Goal: Contribute content: Contribute content

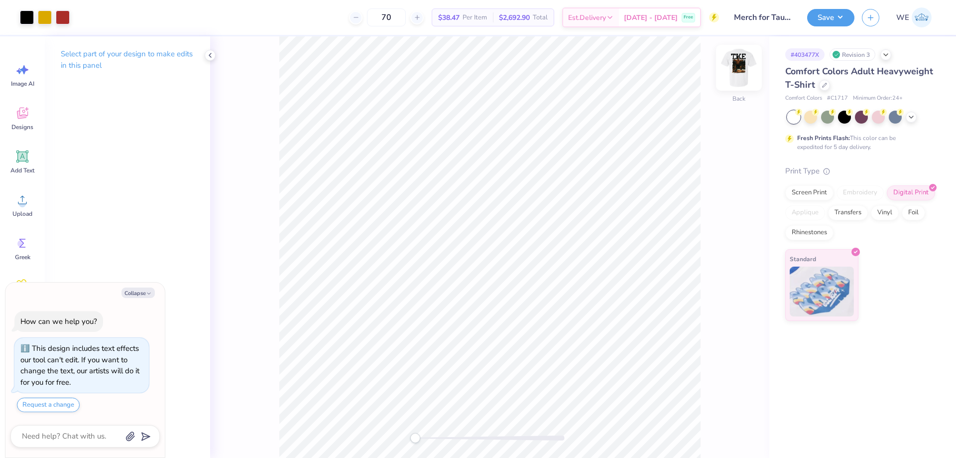
click at [745, 62] on img at bounding box center [739, 68] width 40 height 40
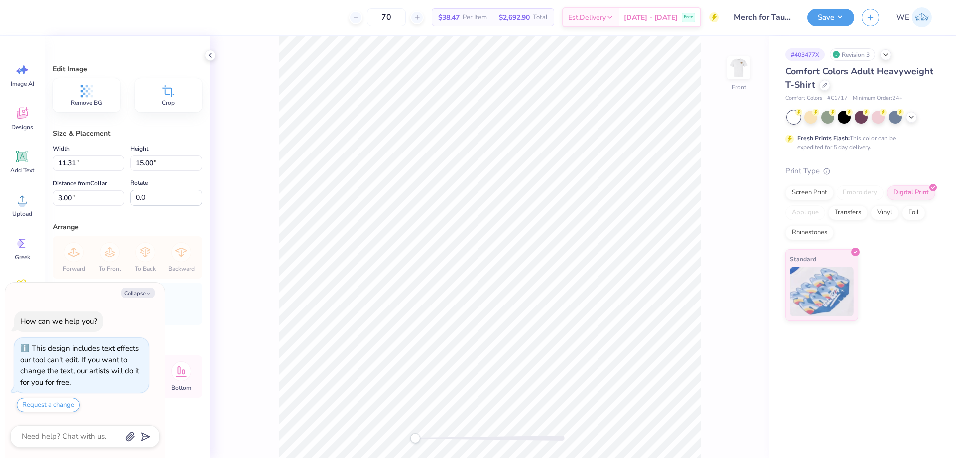
click at [278, 204] on div "Front" at bounding box center [489, 246] width 559 height 421
click at [211, 57] on polyline at bounding box center [210, 55] width 2 height 4
click at [27, 204] on icon at bounding box center [22, 199] width 15 height 15
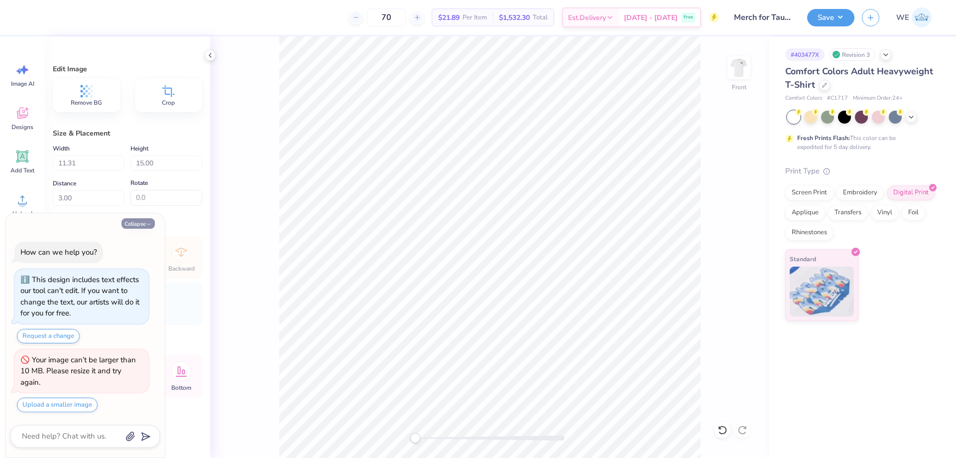
click at [136, 220] on button "Collapse" at bounding box center [137, 223] width 33 height 10
type textarea "x"
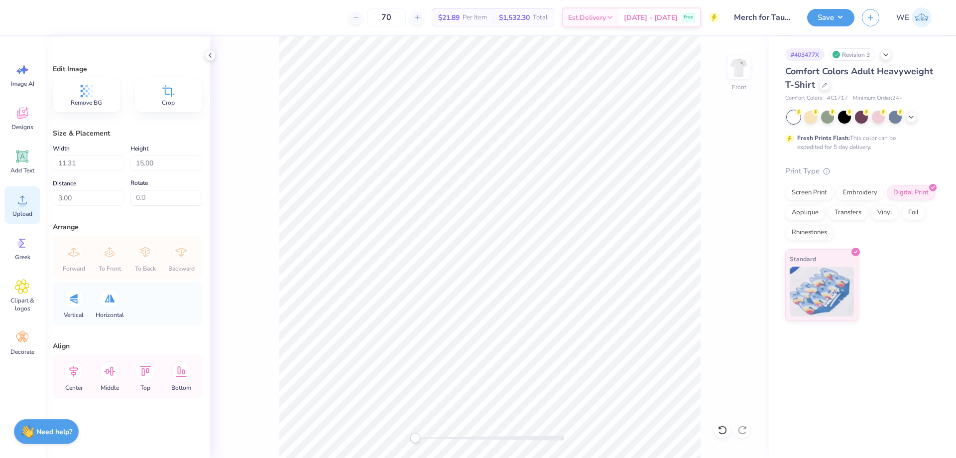
click at [26, 203] on icon at bounding box center [22, 200] width 9 height 8
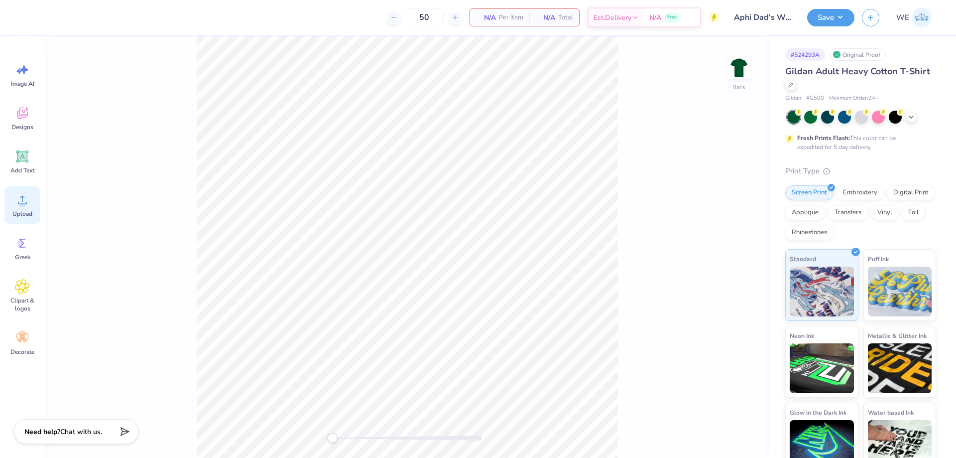
click at [25, 204] on icon at bounding box center [22, 199] width 15 height 15
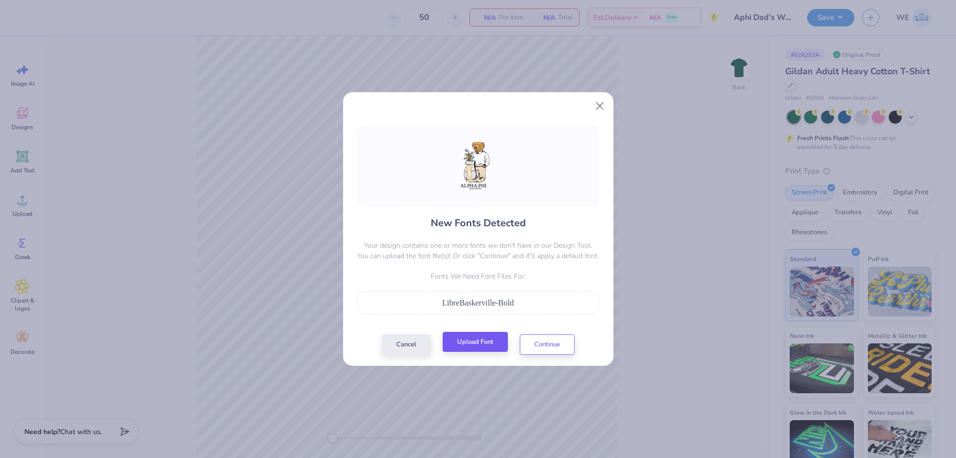
drag, startPoint x: 478, startPoint y: 353, endPoint x: 473, endPoint y: 350, distance: 5.1
click at [475, 352] on div "Cancel Upload Font Continue" at bounding box center [478, 344] width 193 height 20
click at [472, 343] on button "Upload Font" at bounding box center [475, 342] width 65 height 20
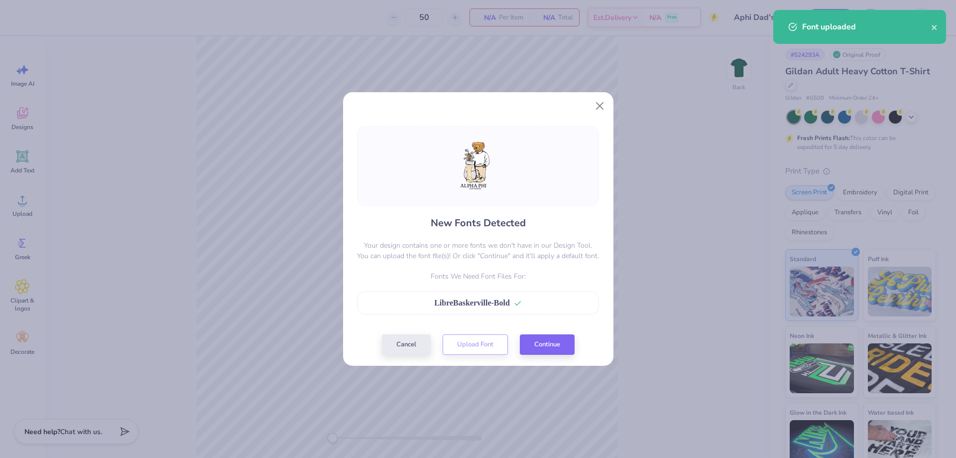
click at [580, 344] on div "New Fonts Detected Your design contains one or more fonts we don't have in our …" at bounding box center [478, 240] width 248 height 229
click at [564, 344] on button "Continue" at bounding box center [547, 342] width 55 height 20
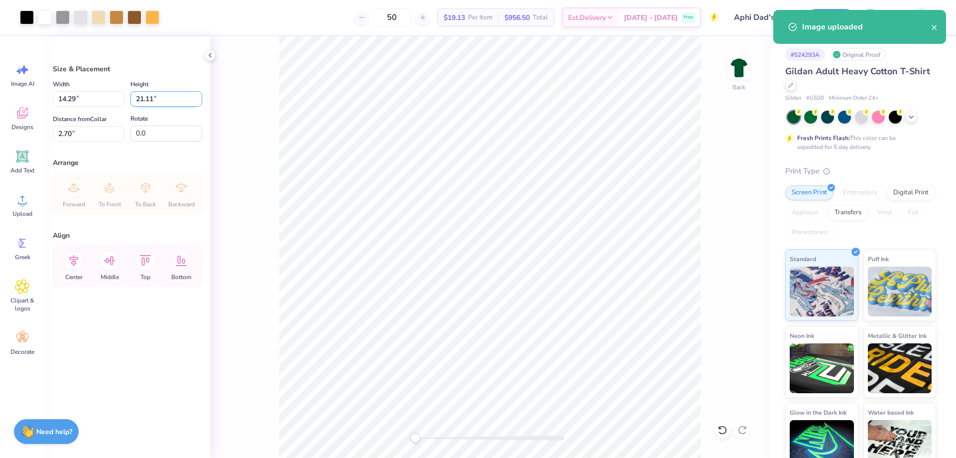
click at [145, 93] on input "21.11" at bounding box center [166, 98] width 72 height 15
type input "15"
type input "10.16"
type input "15.00"
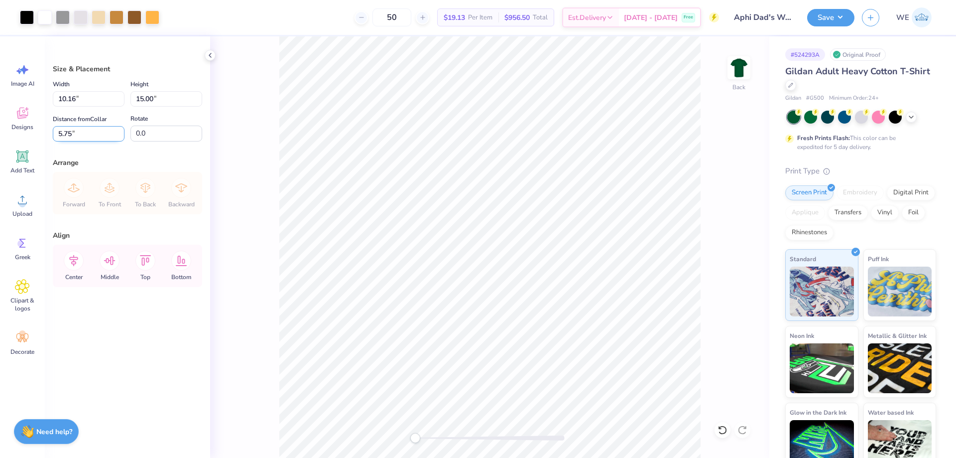
click at [89, 134] on input "5.75" at bounding box center [89, 133] width 72 height 15
type input "3.00"
click at [155, 94] on input "15.00" at bounding box center [166, 98] width 72 height 15
type input "12"
type input "8.12"
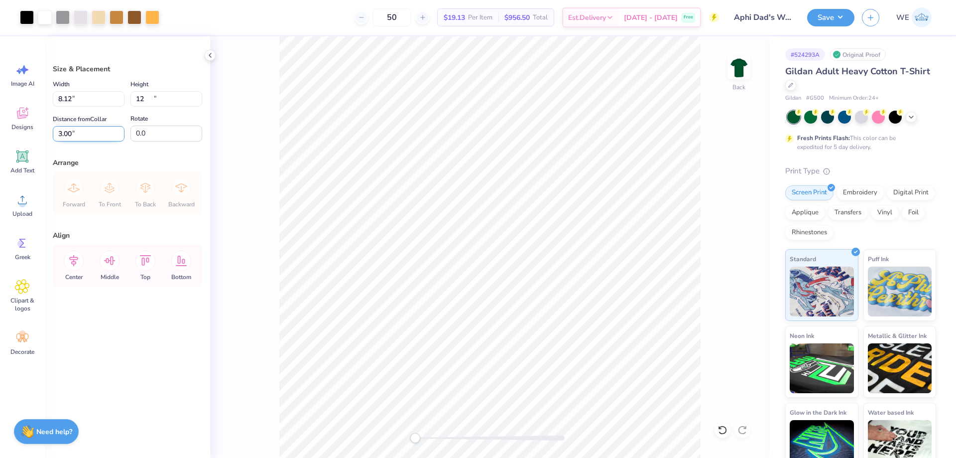
type input "12.00"
type input "3.00"
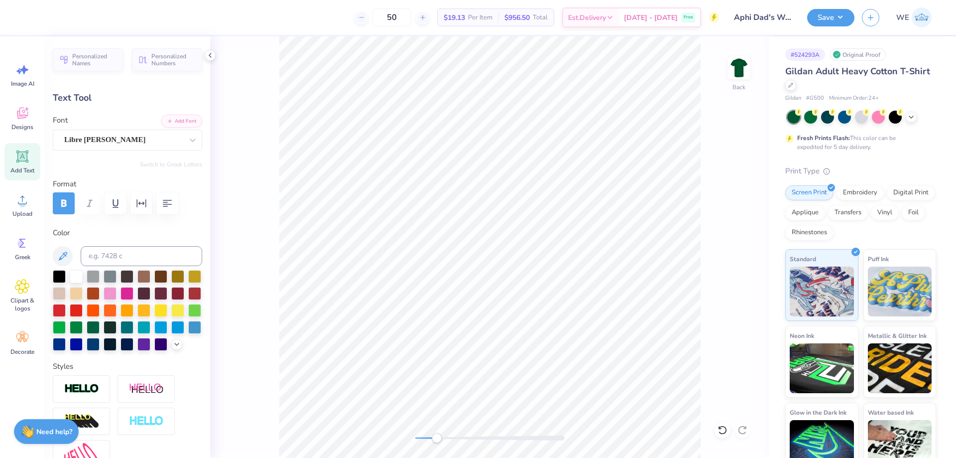
type input "4.39"
type input "0.39"
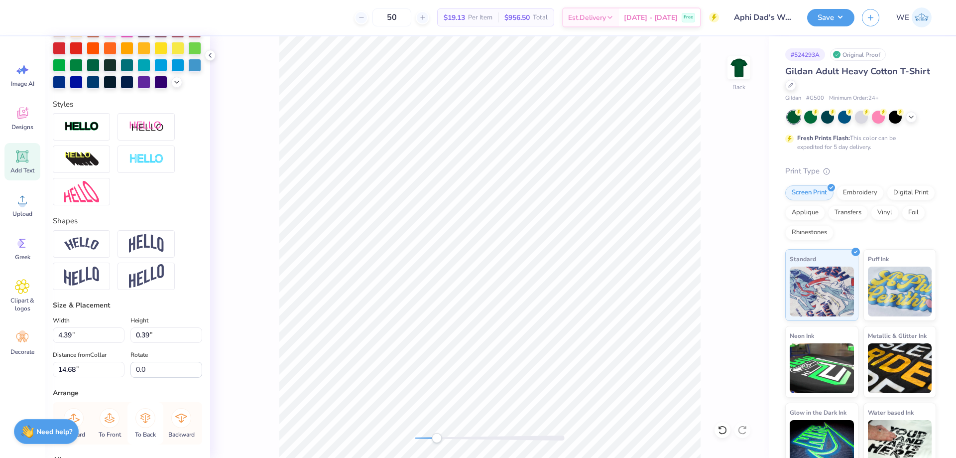
scroll to position [382, 0]
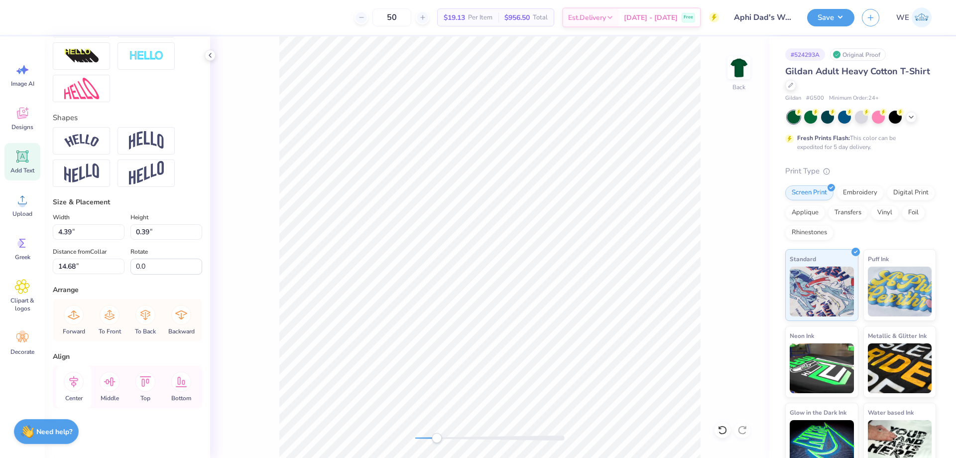
click at [79, 383] on icon at bounding box center [74, 381] width 20 height 20
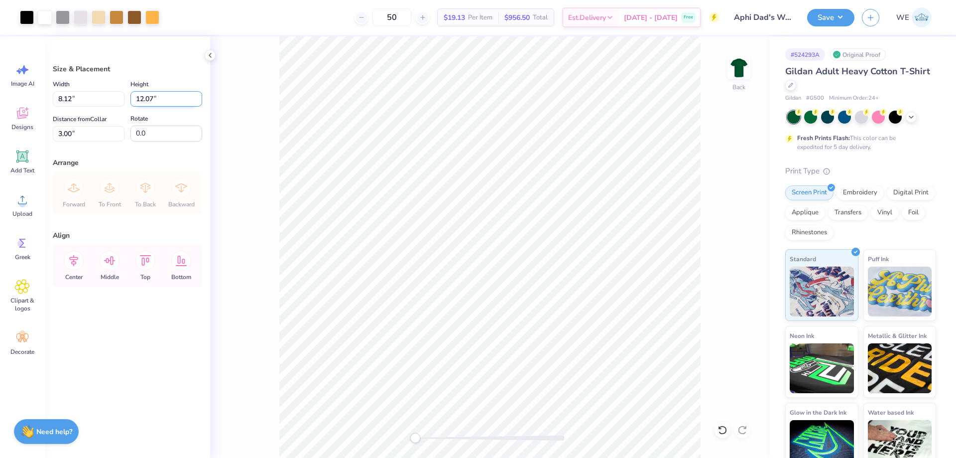
click at [168, 97] on input "12.07" at bounding box center [166, 98] width 72 height 15
type input "12"
type input "8.08"
type input "12.00"
type input "3.00"
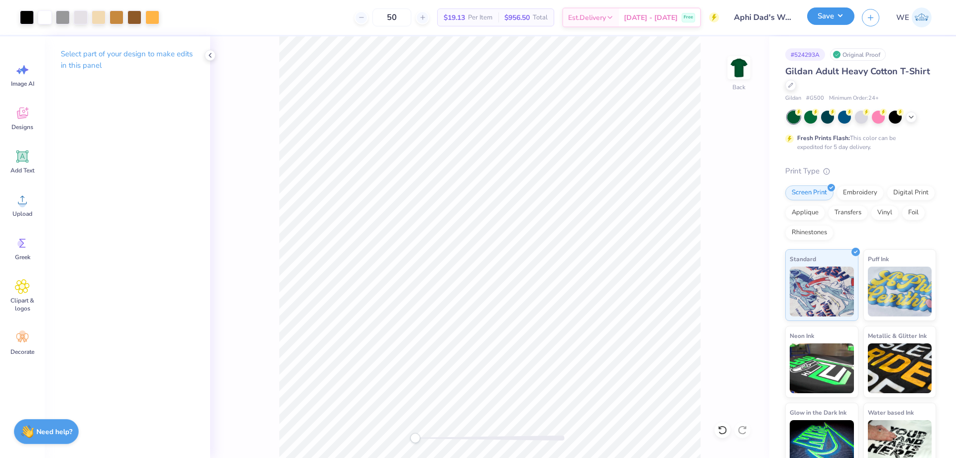
click at [820, 25] on button "Save" at bounding box center [830, 15] width 47 height 17
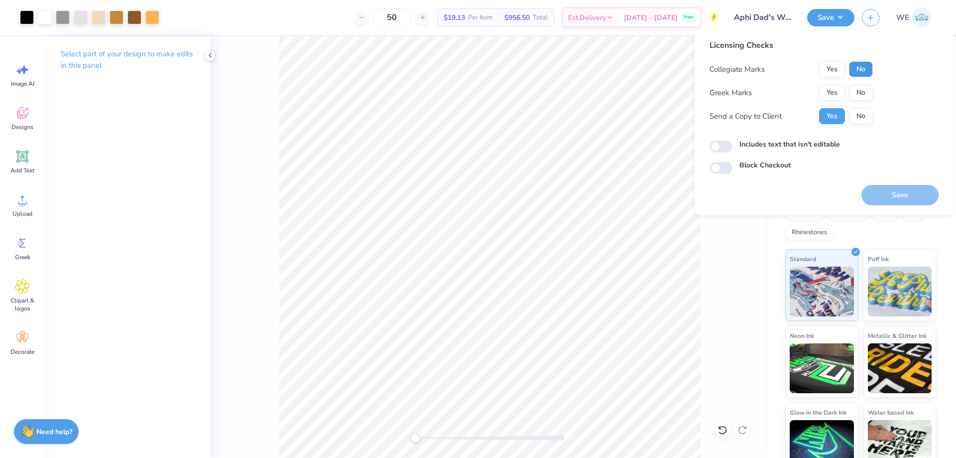
click at [863, 65] on button "No" at bounding box center [861, 69] width 24 height 16
click at [823, 96] on button "Yes" at bounding box center [832, 93] width 26 height 16
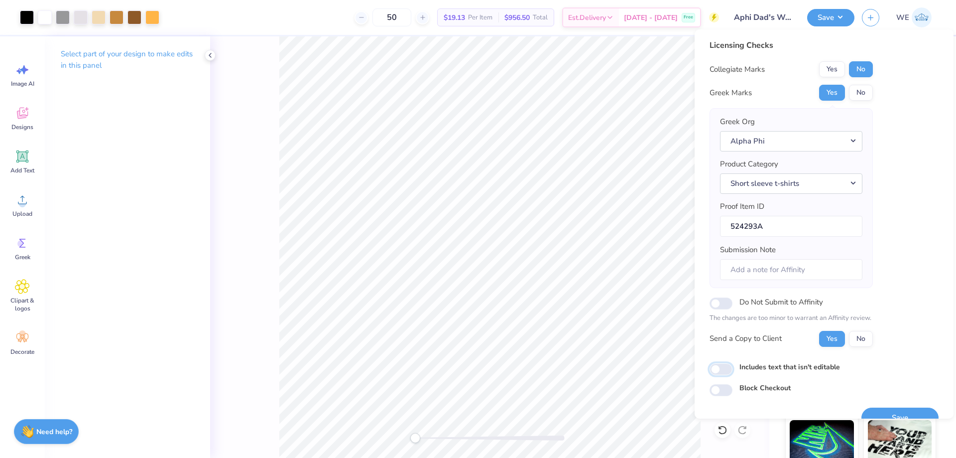
click at [724, 365] on input "Includes text that isn't editable" at bounding box center [721, 369] width 23 height 12
checkbox input "true"
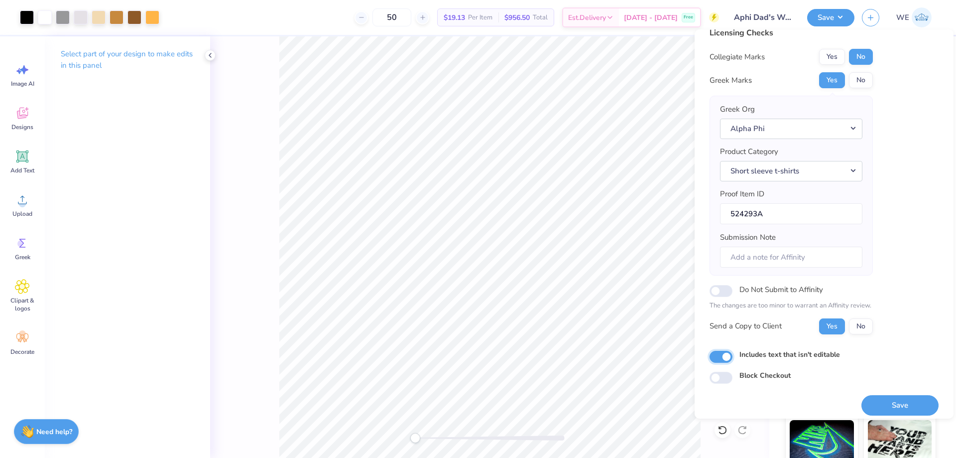
scroll to position [19, 0]
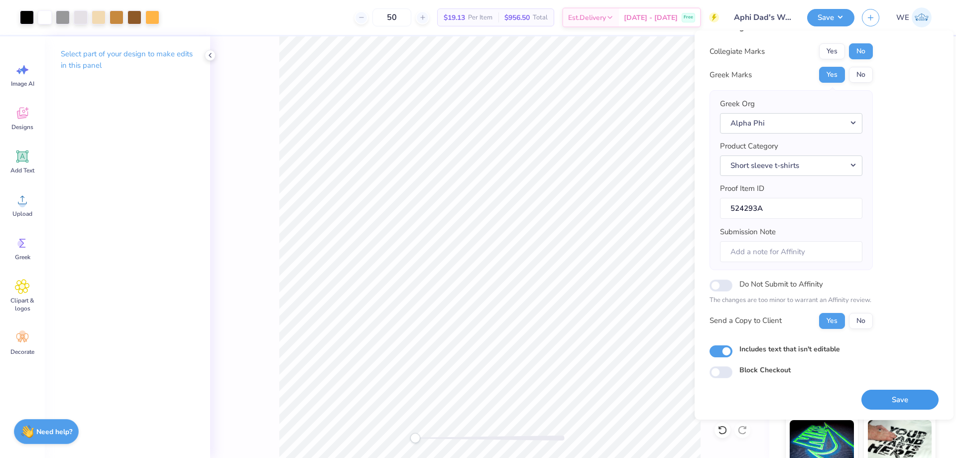
click at [887, 406] on button "Save" at bounding box center [899, 399] width 77 height 20
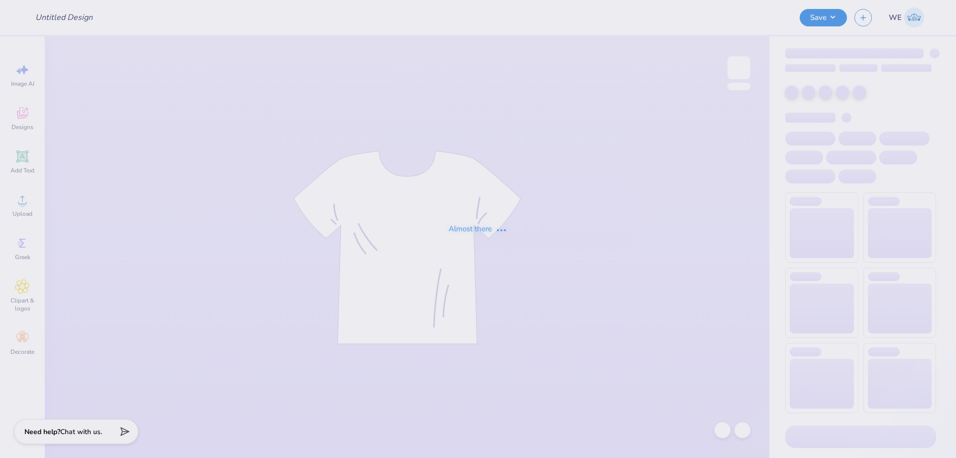
type input "Sig Phi PB&J"
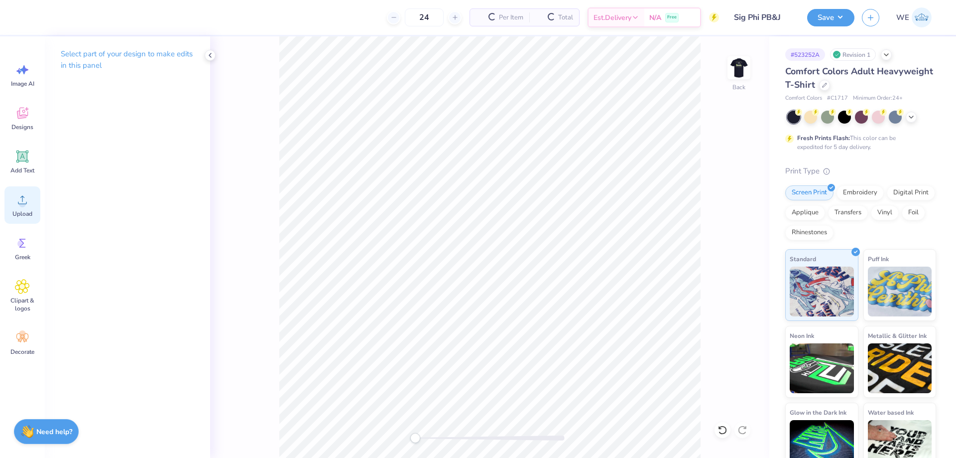
click at [21, 198] on icon at bounding box center [22, 199] width 15 height 15
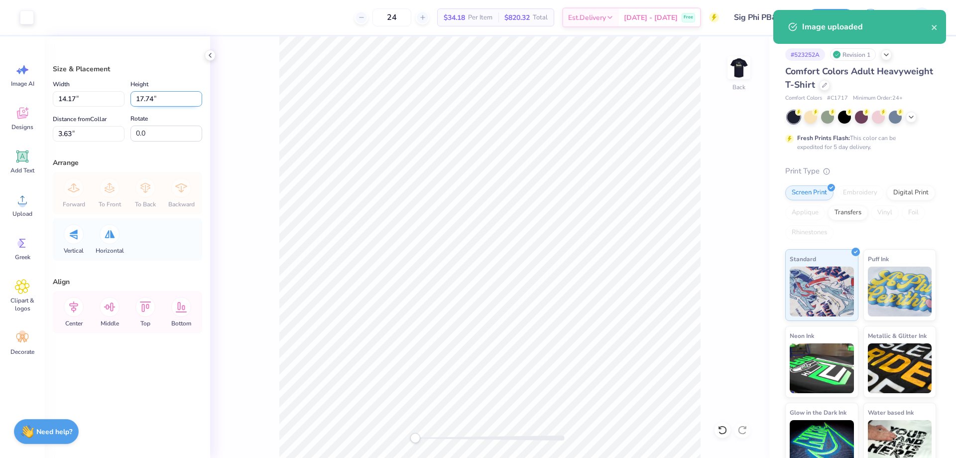
click at [165, 101] on input "17.74" at bounding box center [166, 98] width 72 height 15
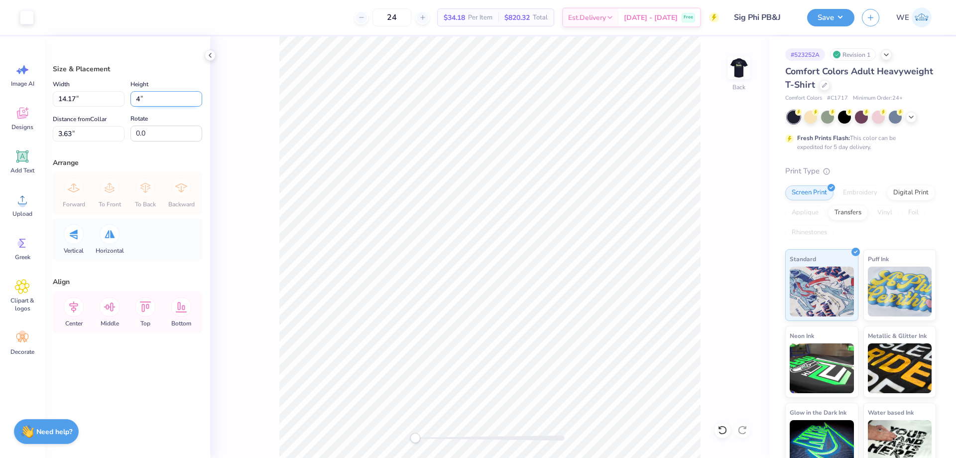
type input "4"
type input "3.19"
type input "4.00"
click at [81, 134] on input "10.50" at bounding box center [89, 133] width 72 height 15
type input "3"
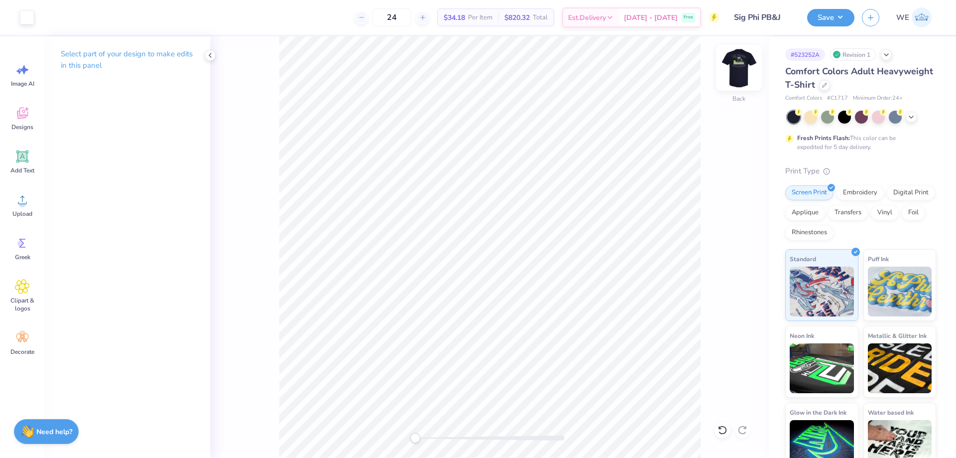
click at [739, 66] on img at bounding box center [739, 68] width 40 height 40
click at [24, 207] on div "Upload" at bounding box center [22, 204] width 36 height 37
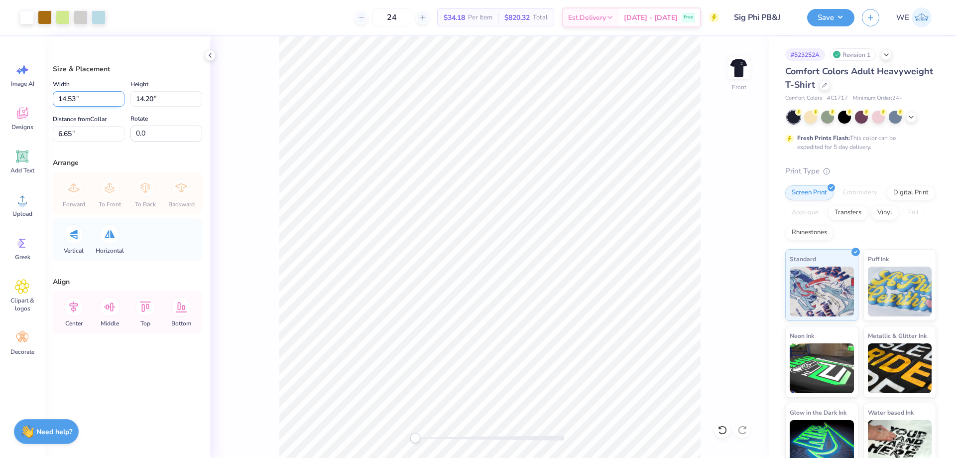
click at [91, 101] on input "14.53" at bounding box center [89, 98] width 72 height 15
type input "11.00"
type input "10.75"
type input "3"
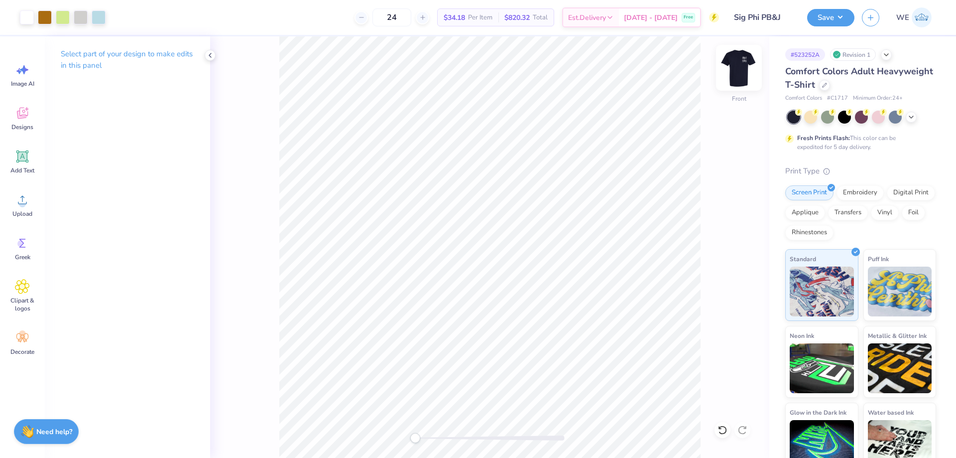
click at [736, 69] on img at bounding box center [739, 68] width 40 height 40
click at [739, 67] on img at bounding box center [739, 68] width 40 height 40
click at [827, 23] on button "Save" at bounding box center [830, 15] width 47 height 17
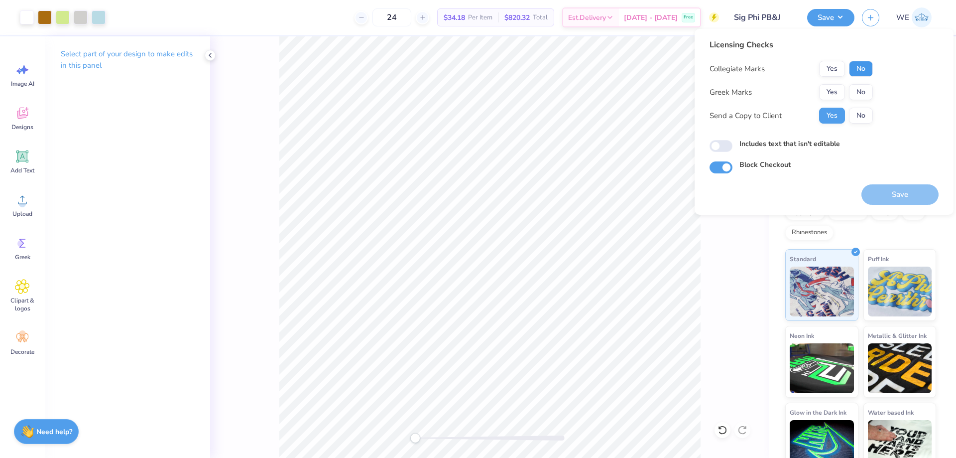
click at [856, 66] on button "No" at bounding box center [861, 69] width 24 height 16
click at [835, 90] on button "Yes" at bounding box center [832, 92] width 26 height 16
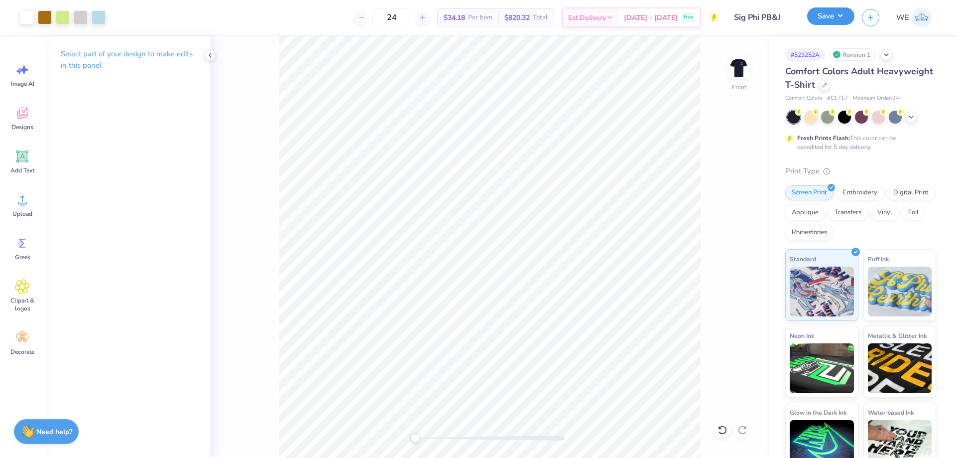
click at [840, 20] on button "Save" at bounding box center [830, 15] width 47 height 17
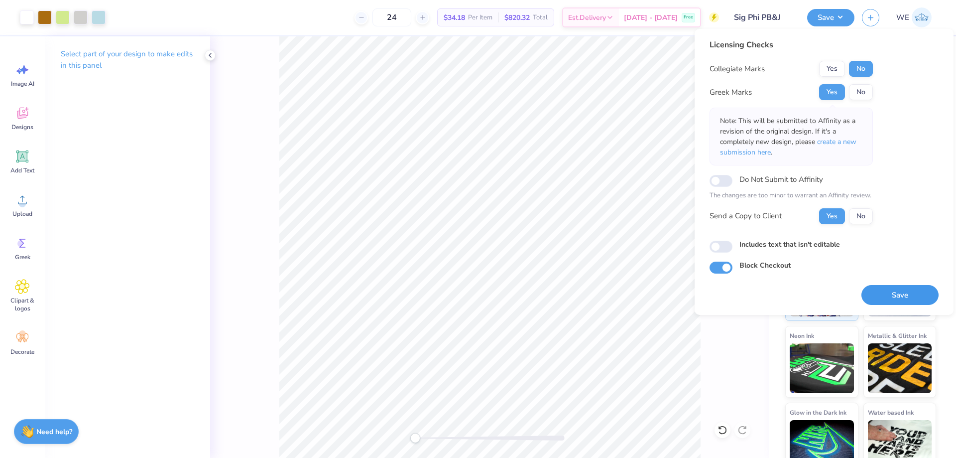
click at [874, 292] on button "Save" at bounding box center [899, 295] width 77 height 20
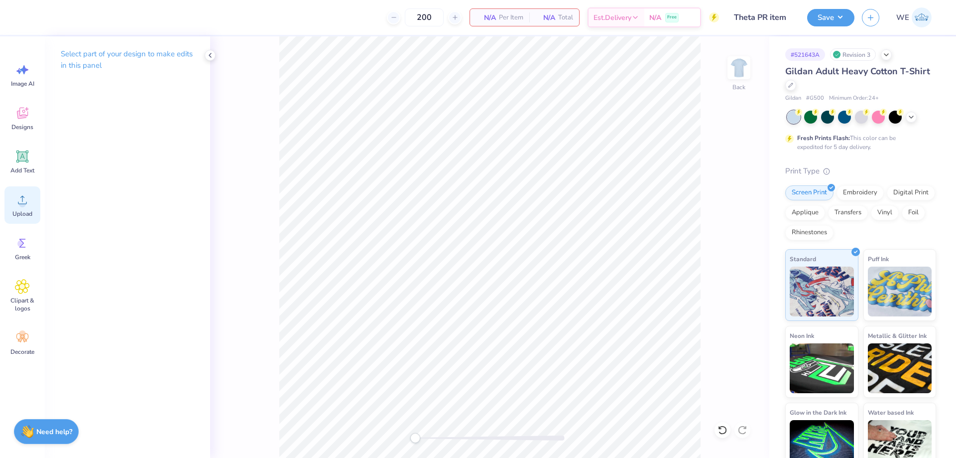
click at [39, 200] on div "Upload" at bounding box center [22, 204] width 36 height 37
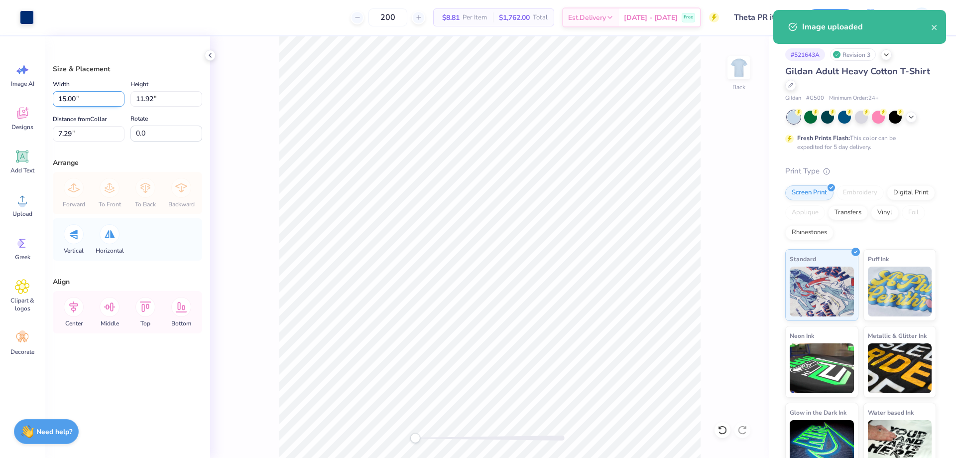
click at [83, 98] on input "15.00" at bounding box center [89, 98] width 72 height 15
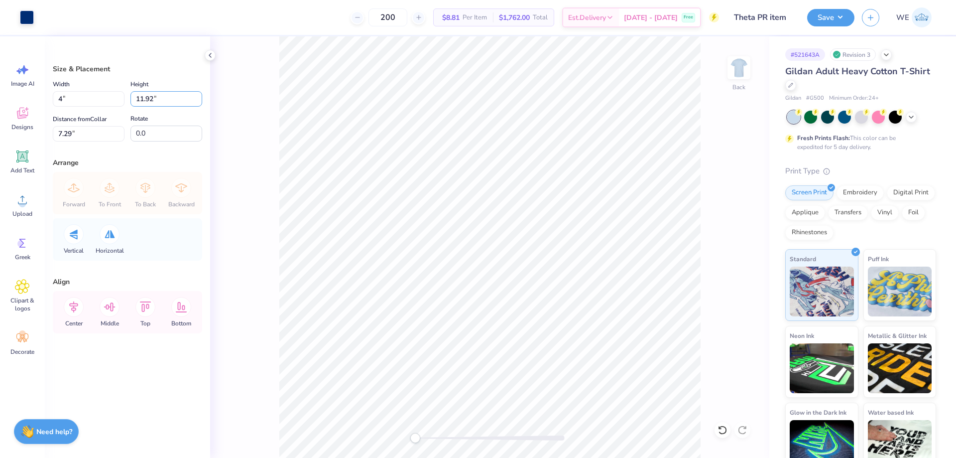
type input "4.00"
type input "3.18"
drag, startPoint x: 97, startPoint y: 131, endPoint x: 39, endPoint y: 132, distance: 57.8
click at [39, 132] on div "Art colors 200 $8.81 Per Item $1,762.00 Total Est. Delivery Oct 7 - 10 Free Des…" at bounding box center [478, 229] width 956 height 458
type input "3"
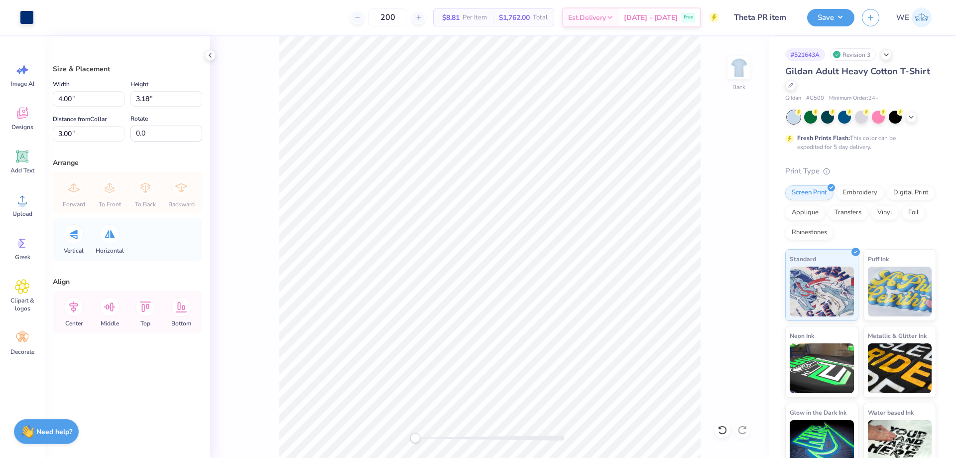
click at [75, 144] on div "Size & Placement Width 4.00 4.00 " Height 3.18 3.18 " Distance from Collar 3.00…" at bounding box center [127, 246] width 165 height 421
click at [76, 137] on input "3.00" at bounding box center [89, 133] width 72 height 15
type input "3"
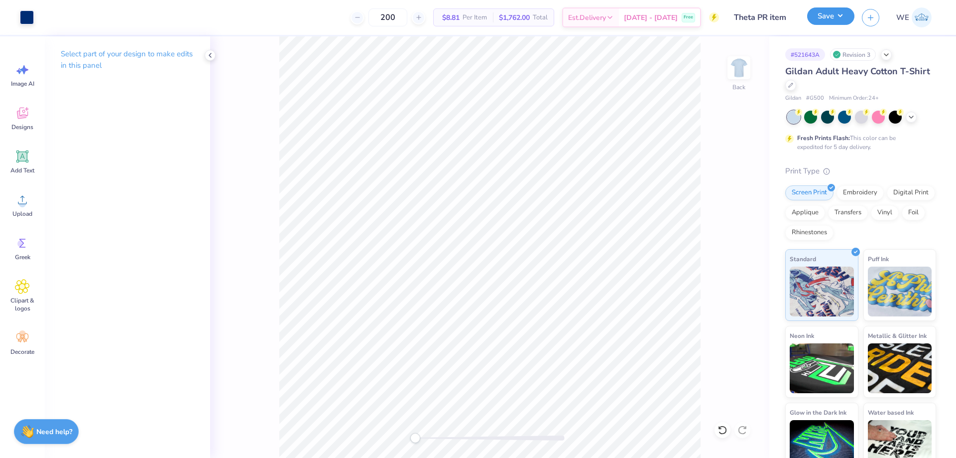
click at [829, 19] on button "Save" at bounding box center [830, 15] width 47 height 17
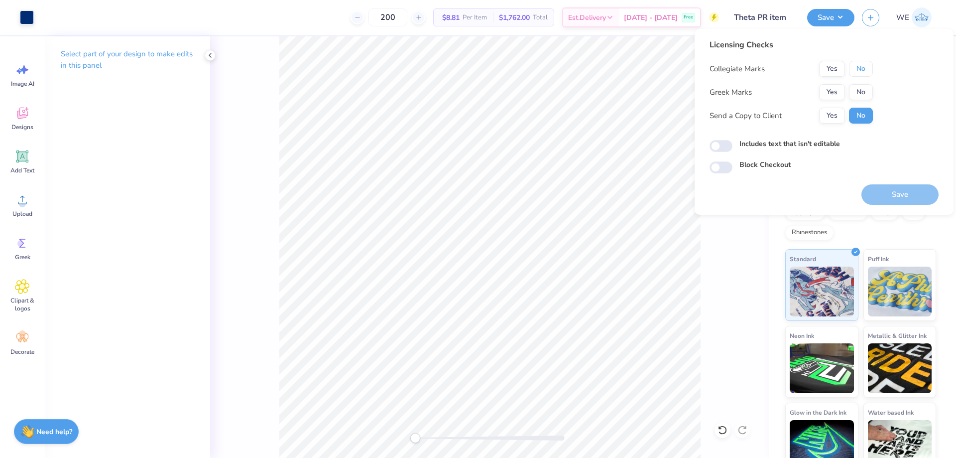
click at [860, 70] on button "No" at bounding box center [861, 69] width 24 height 16
click at [840, 91] on button "Yes" at bounding box center [832, 92] width 26 height 16
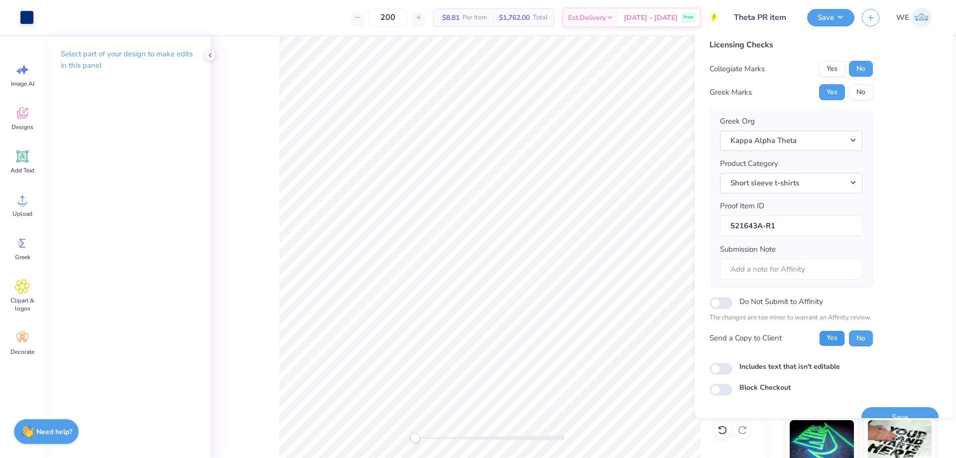
click at [838, 334] on button "Yes" at bounding box center [832, 338] width 26 height 16
click at [721, 367] on input "Includes text that isn't editable" at bounding box center [721, 368] width 23 height 12
checkbox input "true"
click at [877, 409] on button "Save" at bounding box center [899, 417] width 77 height 20
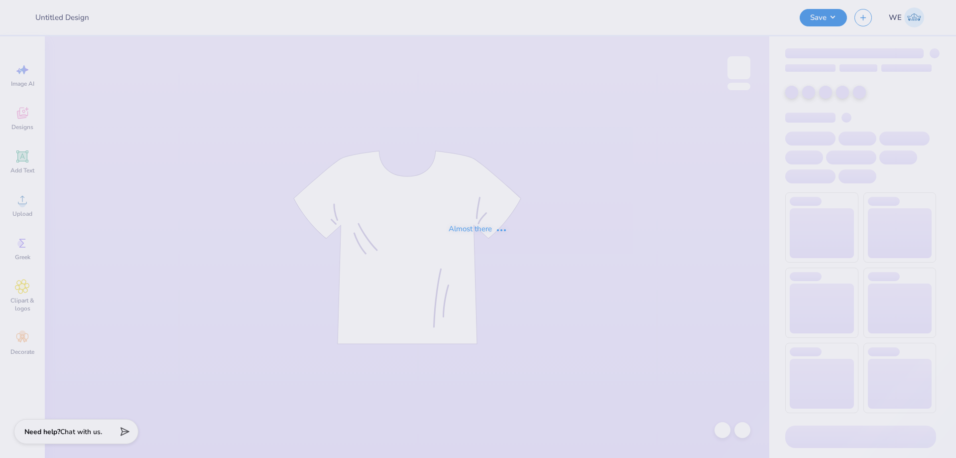
type input "lambda parents weekend"
